Goal: Find specific page/section: Find specific page/section

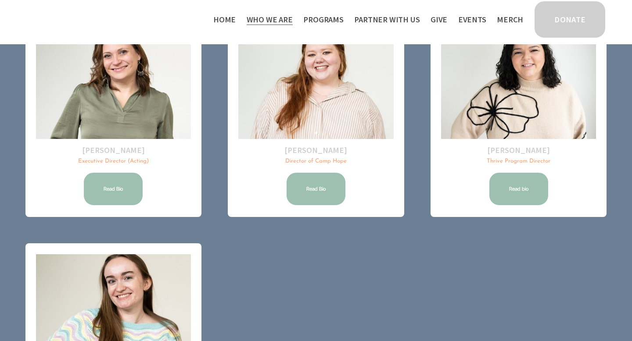
scroll to position [145, 0]
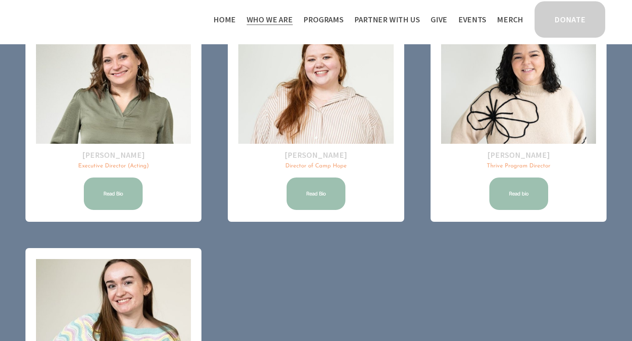
click at [326, 22] on span "Programs" at bounding box center [323, 19] width 40 height 13
click at [0, 0] on span "Thrive Support Groups" at bounding box center [0, 0] width 0 height 0
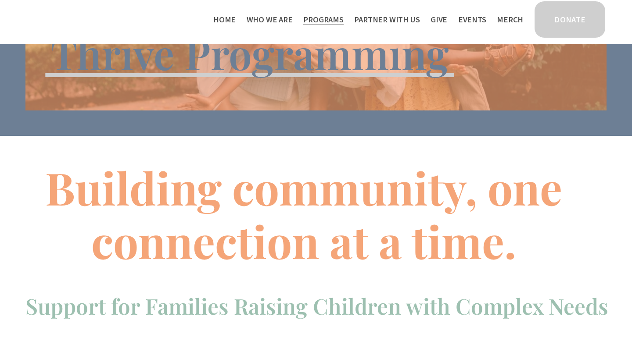
scroll to position [178, 0]
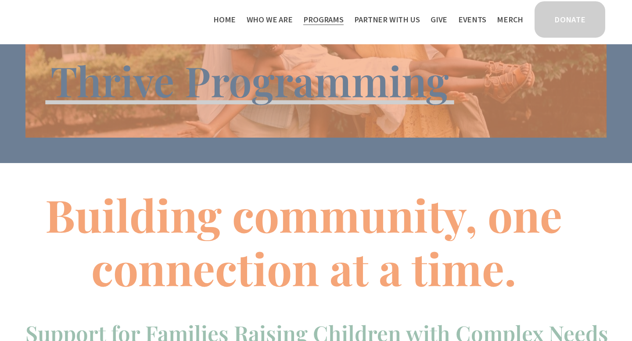
click at [479, 21] on link "Events" at bounding box center [472, 19] width 28 height 14
